Goal: Transaction & Acquisition: Book appointment/travel/reservation

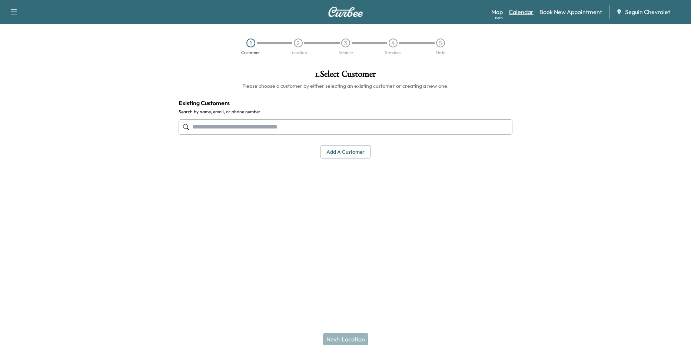
click at [522, 14] on link "Calendar" at bounding box center [521, 11] width 25 height 9
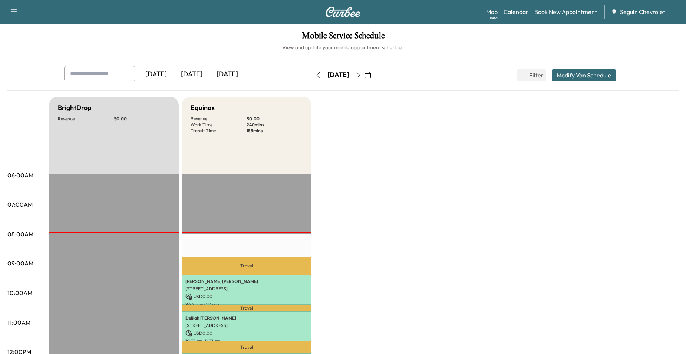
click at [364, 74] on button "button" at bounding box center [358, 75] width 13 height 12
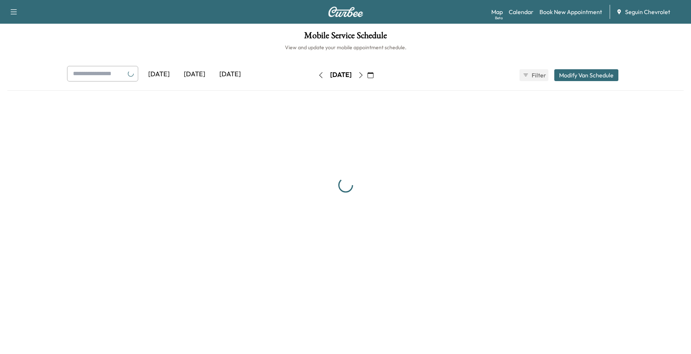
click at [352, 74] on div "[DATE]" at bounding box center [340, 74] width 21 height 9
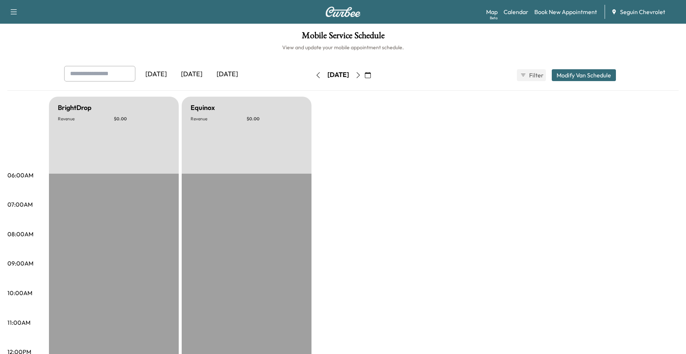
click at [371, 76] on icon "button" at bounding box center [368, 75] width 6 height 6
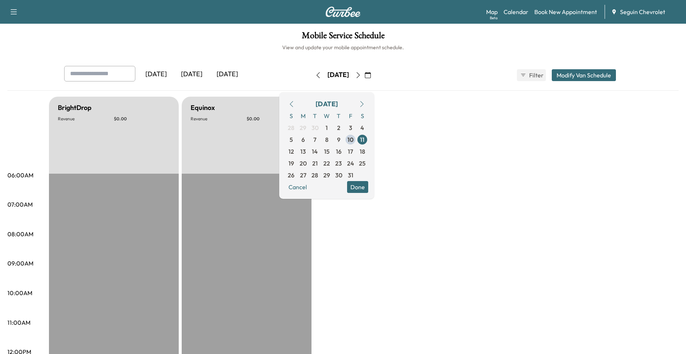
click at [299, 154] on div "[DATE] S M T W T F S 28 29 30 1 2 3 4 5 6 7 8 9 10 11 12 13 14 15 16 17 18 19 2…" at bounding box center [326, 145] width 95 height 107
click at [306, 154] on span "13" at bounding box center [303, 151] width 6 height 9
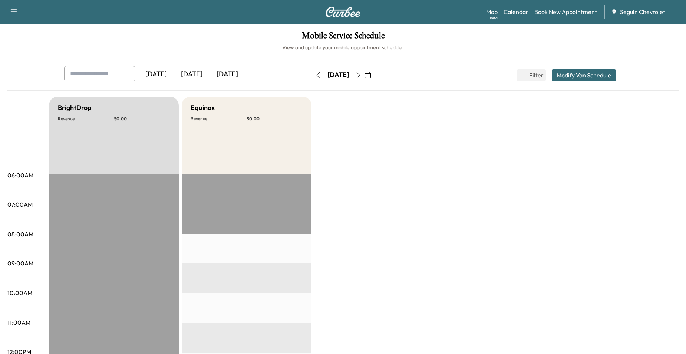
click at [361, 74] on icon "button" at bounding box center [358, 75] width 6 height 6
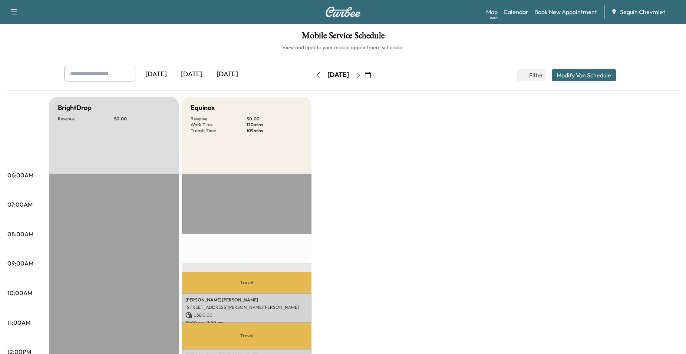
click at [361, 73] on icon "button" at bounding box center [358, 75] width 6 height 6
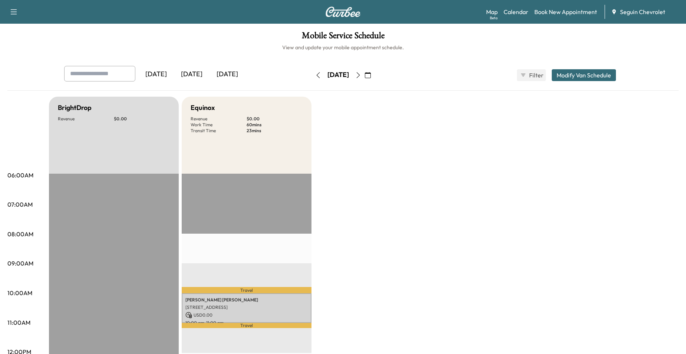
click at [361, 75] on icon "button" at bounding box center [358, 75] width 6 height 6
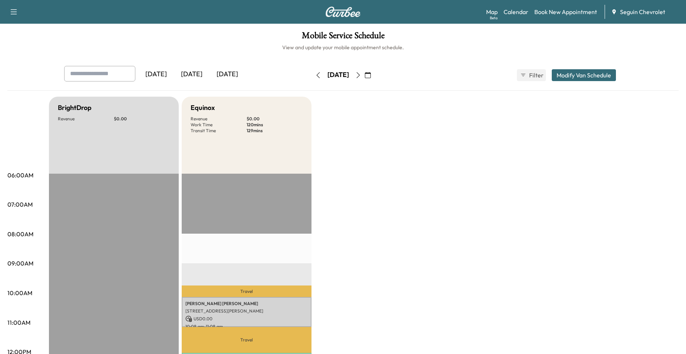
click at [361, 73] on icon "button" at bounding box center [358, 75] width 6 height 6
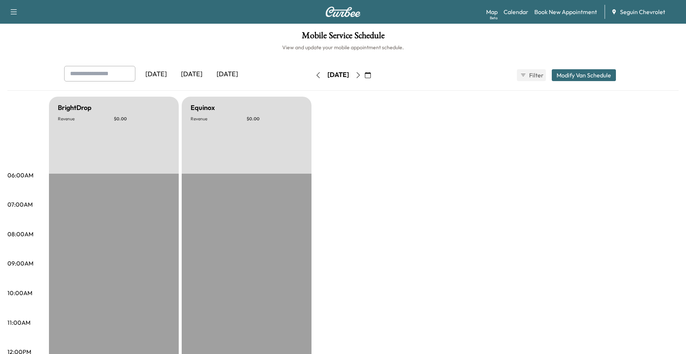
click at [364, 73] on button "button" at bounding box center [358, 75] width 13 height 12
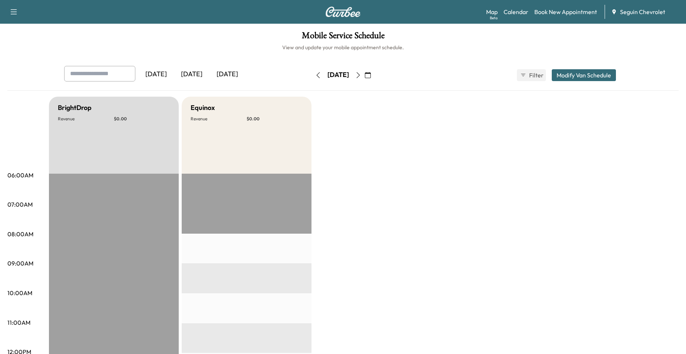
click at [364, 73] on button "button" at bounding box center [358, 75] width 13 height 12
click at [364, 73] on div "[DATE]" at bounding box center [338, 75] width 53 height 12
click at [361, 74] on icon "button" at bounding box center [358, 75] width 6 height 6
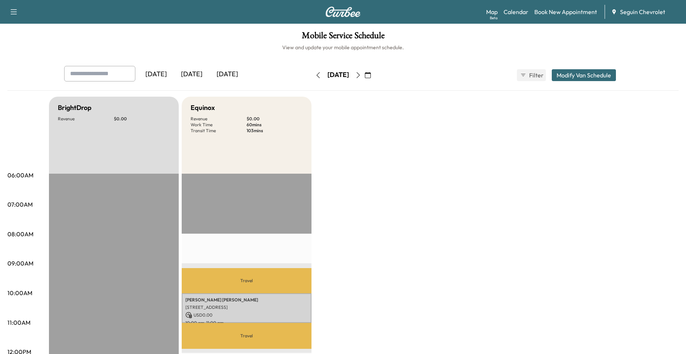
click at [361, 74] on icon "button" at bounding box center [358, 75] width 6 height 6
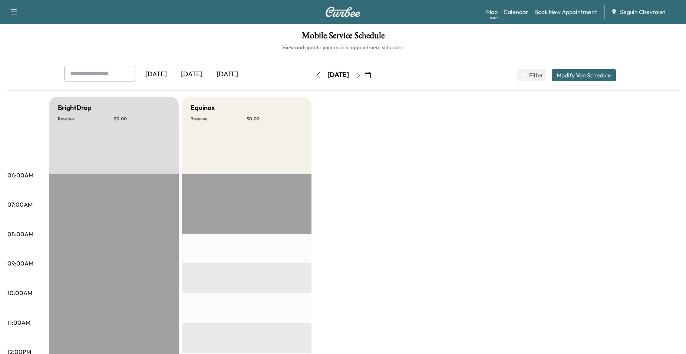
click at [361, 75] on icon "button" at bounding box center [358, 75] width 6 height 6
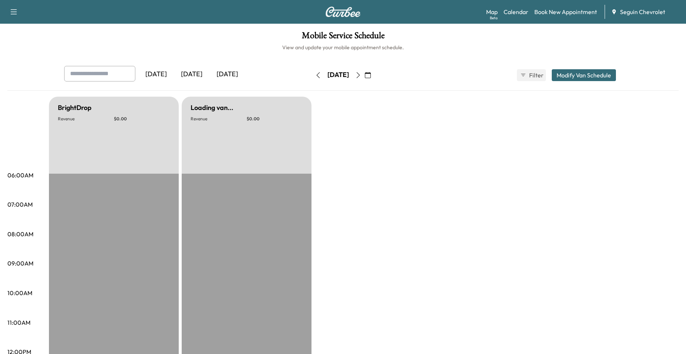
click at [364, 75] on button "button" at bounding box center [358, 75] width 13 height 12
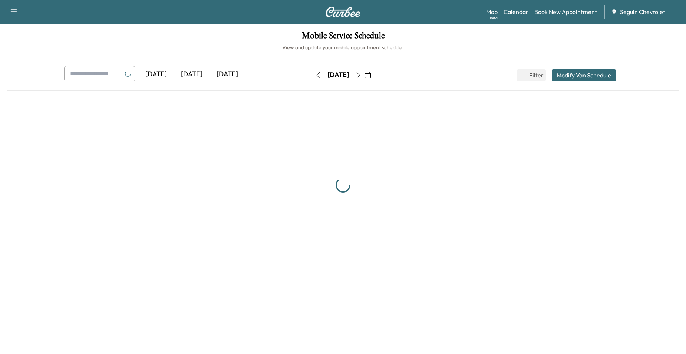
click at [361, 75] on icon "button" at bounding box center [358, 75] width 6 height 6
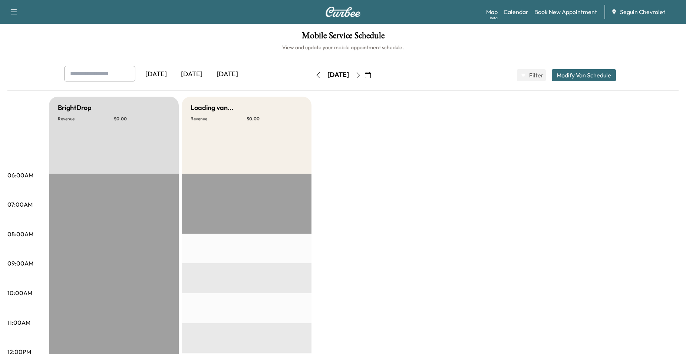
click at [371, 75] on icon "button" at bounding box center [368, 75] width 6 height 6
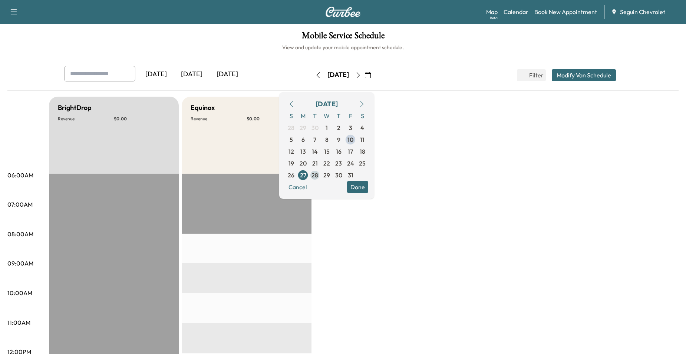
click at [318, 178] on span "28" at bounding box center [314, 175] width 7 height 9
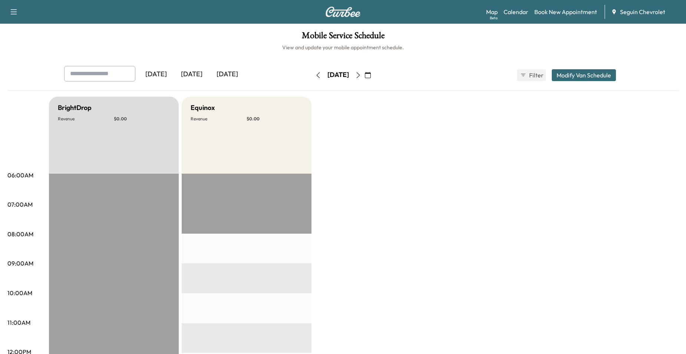
click at [361, 78] on icon "button" at bounding box center [358, 75] width 6 height 6
click at [364, 78] on div "[DATE]" at bounding box center [338, 75] width 53 height 12
click at [364, 77] on div "[DATE]" at bounding box center [338, 75] width 53 height 12
click at [361, 77] on icon "button" at bounding box center [358, 75] width 6 height 6
click at [542, 13] on link "Book New Appointment" at bounding box center [565, 11] width 63 height 9
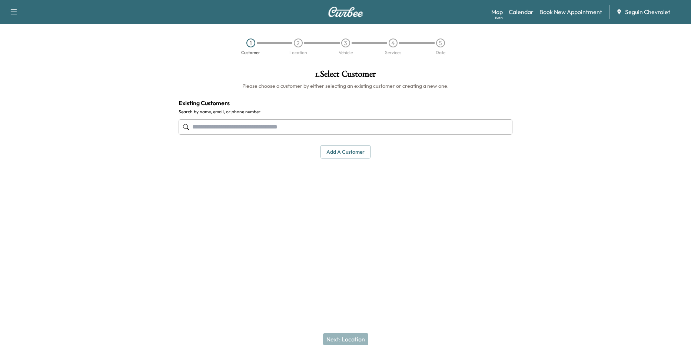
click at [337, 123] on input "text" at bounding box center [346, 127] width 334 height 16
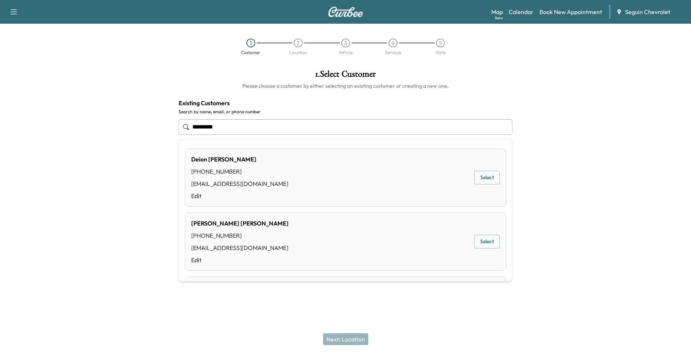
type input "**********"
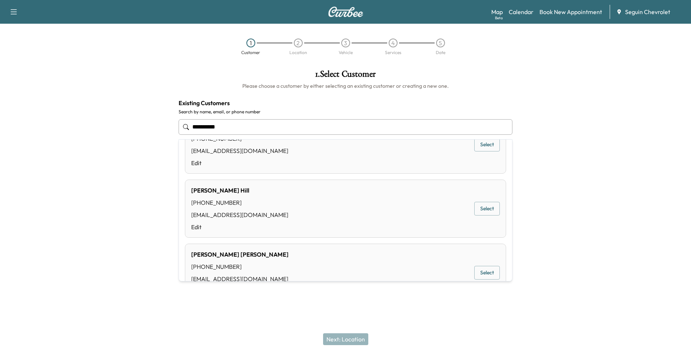
scroll to position [511, 0]
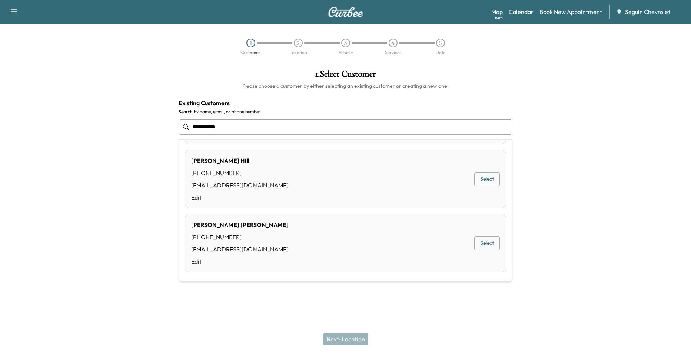
drag, startPoint x: 233, startPoint y: 125, endPoint x: 182, endPoint y: 124, distance: 51.5
click at [182, 124] on div "**********" at bounding box center [346, 127] width 334 height 24
type input "**********"
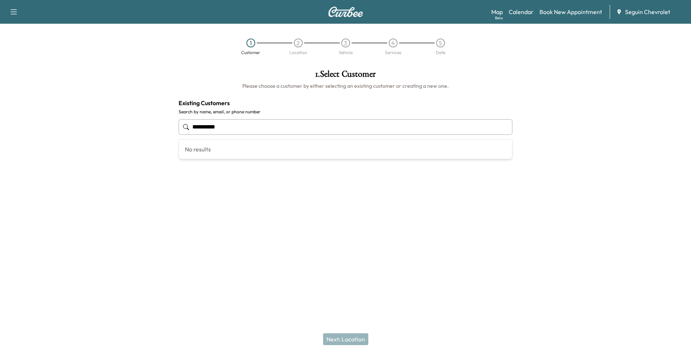
drag, startPoint x: 228, startPoint y: 120, endPoint x: 178, endPoint y: 126, distance: 50.7
click at [178, 126] on div "**********" at bounding box center [346, 114] width 346 height 101
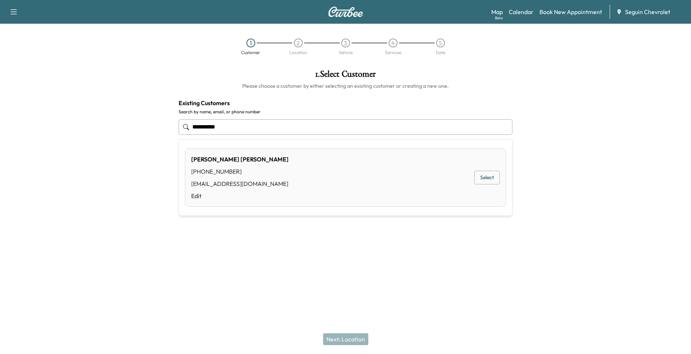
click at [258, 180] on div "[PERSON_NAME] [PHONE_NUMBER] [EMAIL_ADDRESS][DOMAIN_NAME] Edit Select" at bounding box center [345, 178] width 321 height 58
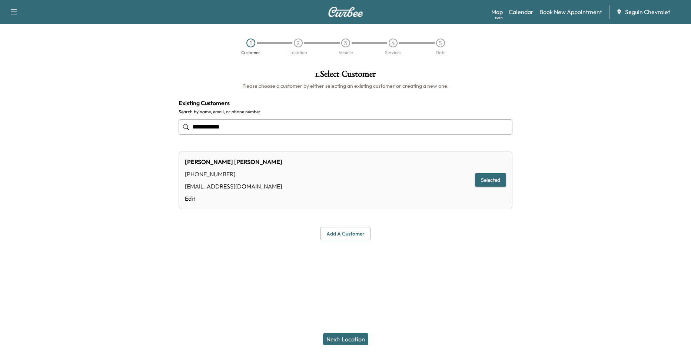
type input "**********"
click at [346, 335] on button "Next: Location" at bounding box center [345, 340] width 45 height 12
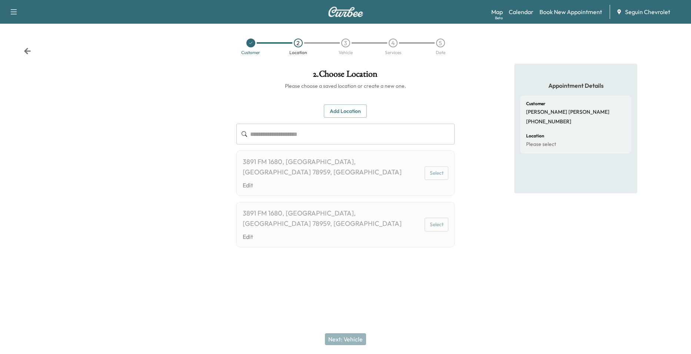
click at [253, 53] on div "Customer" at bounding box center [250, 52] width 19 height 4
click at [248, 47] on div at bounding box center [250, 43] width 47 height 9
click at [249, 46] on div at bounding box center [250, 43] width 9 height 9
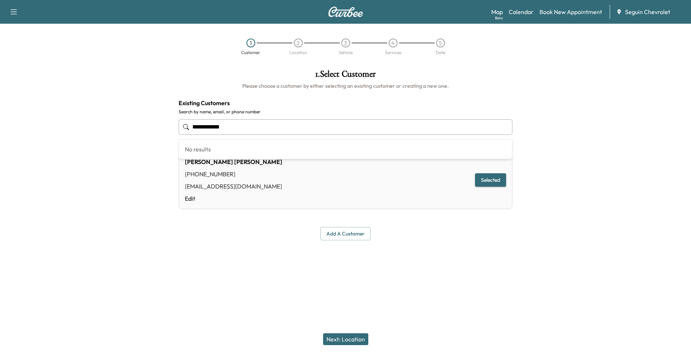
click at [290, 127] on input "**********" at bounding box center [346, 127] width 334 height 16
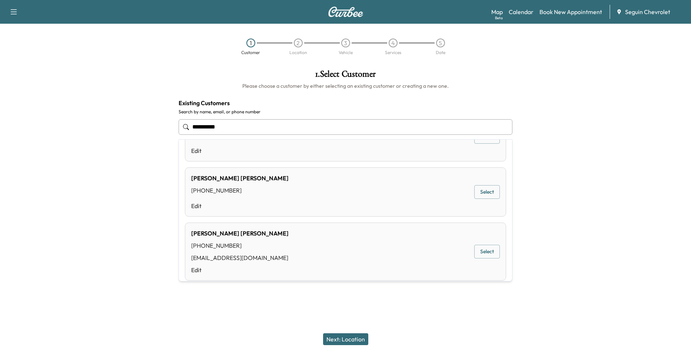
scroll to position [45, 0]
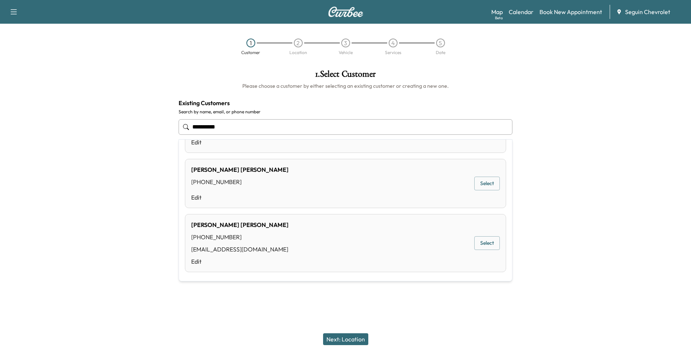
click at [415, 245] on div "[PERSON_NAME] [PHONE_NUMBER] [EMAIL_ADDRESS][DOMAIN_NAME] Edit Select" at bounding box center [345, 243] width 321 height 58
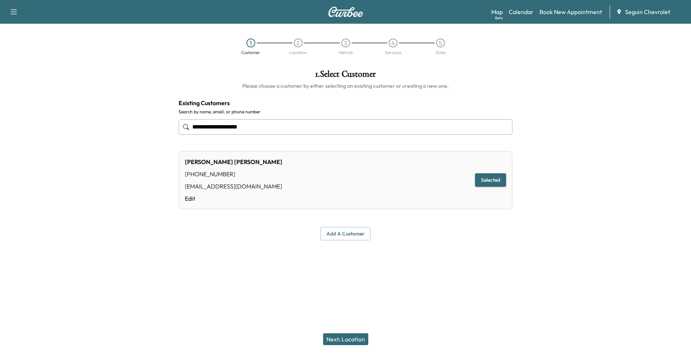
type input "**********"
click at [354, 335] on button "Next: Location" at bounding box center [345, 340] width 45 height 12
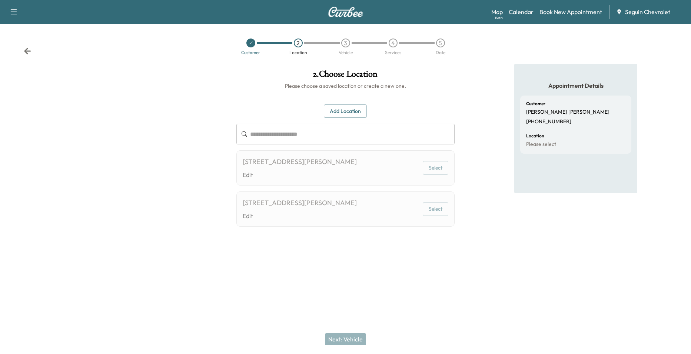
click at [253, 47] on div at bounding box center [250, 43] width 9 height 9
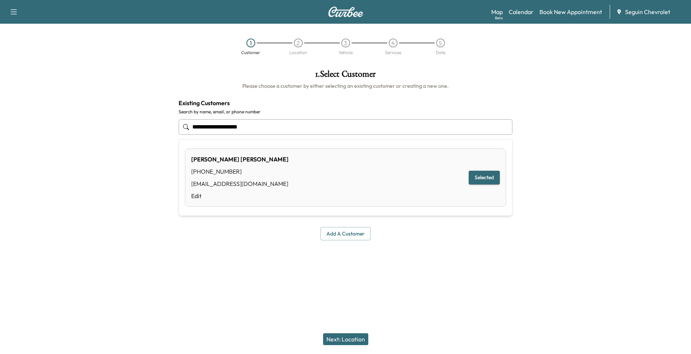
drag, startPoint x: 430, startPoint y: 130, endPoint x: 155, endPoint y: 130, distance: 275.4
click at [155, 130] on div "**********" at bounding box center [345, 155] width 691 height 183
drag, startPoint x: 269, startPoint y: 171, endPoint x: 256, endPoint y: 166, distance: 13.3
click at [267, 171] on div "[PHONE_NUMBER]" at bounding box center [262, 171] width 143 height 9
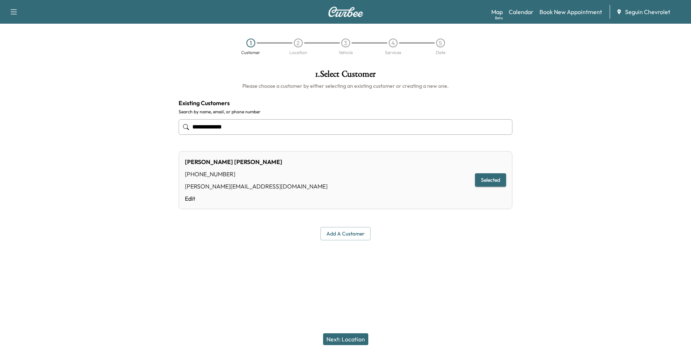
type input "**********"
click at [340, 345] on div "Next: Location" at bounding box center [345, 340] width 691 height 30
click at [340, 339] on button "Next: Location" at bounding box center [345, 340] width 45 height 12
